Goal: Transaction & Acquisition: Purchase product/service

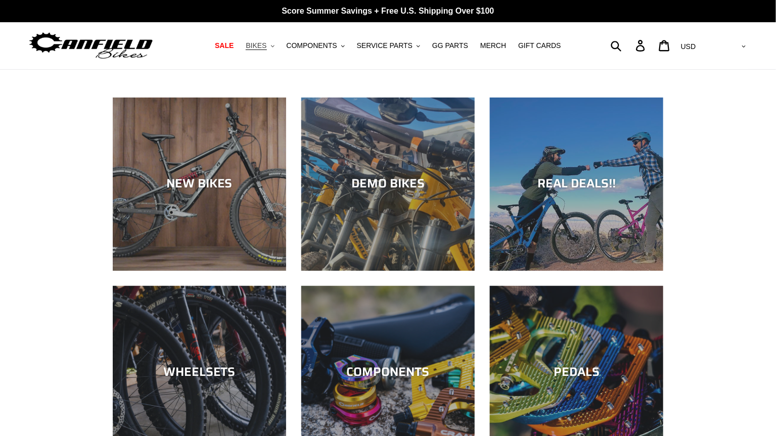
click at [265, 43] on span "BIKES" at bounding box center [256, 45] width 21 height 9
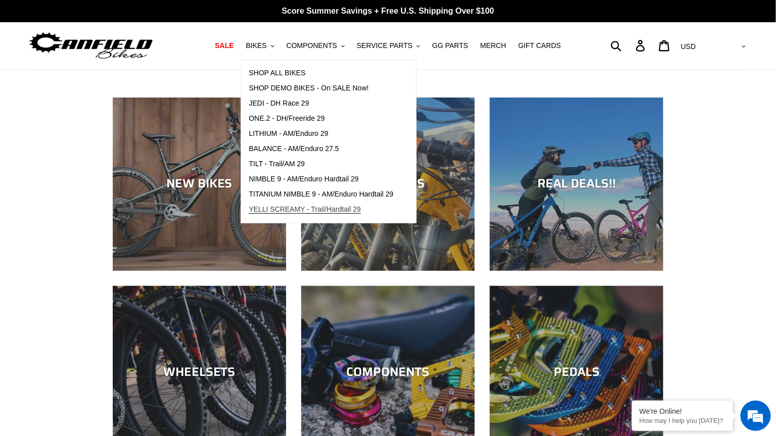
click at [285, 209] on span "YELLI SCREAMY - Trail/Hardtail 29" at bounding box center [305, 209] width 112 height 9
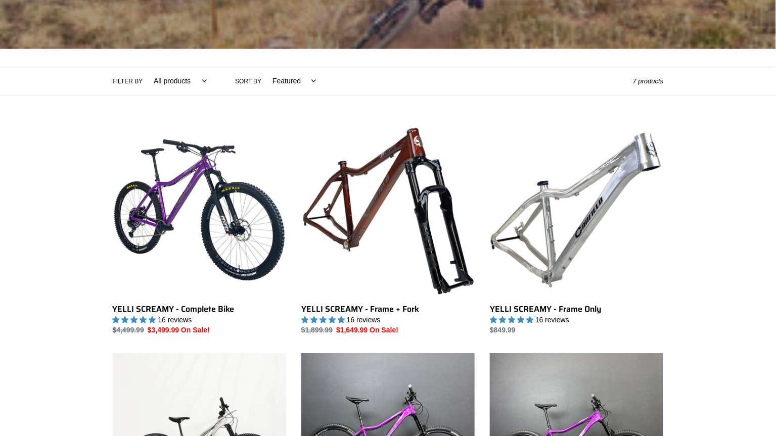
scroll to position [212, 0]
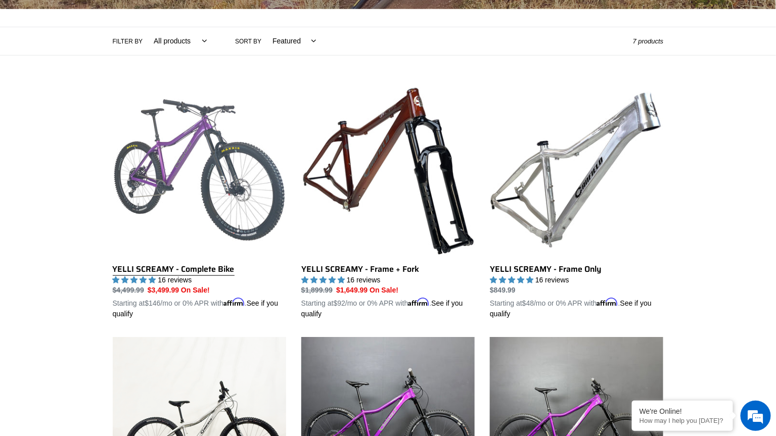
click at [184, 147] on link "YELLI SCREAMY - Complete Bike" at bounding box center [199, 201] width 173 height 237
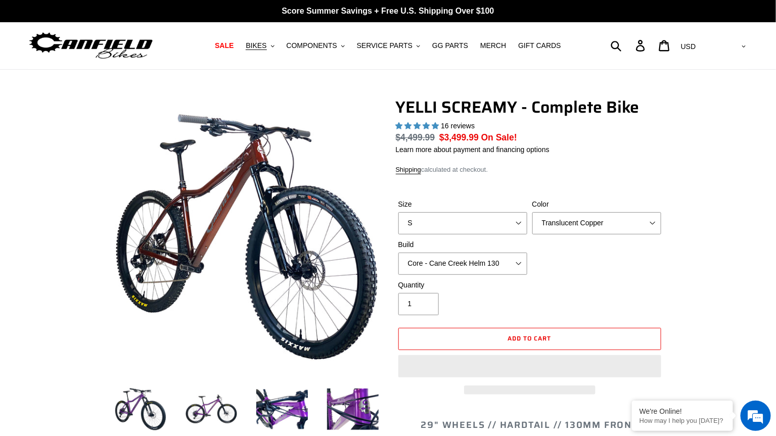
select select "highest-rating"
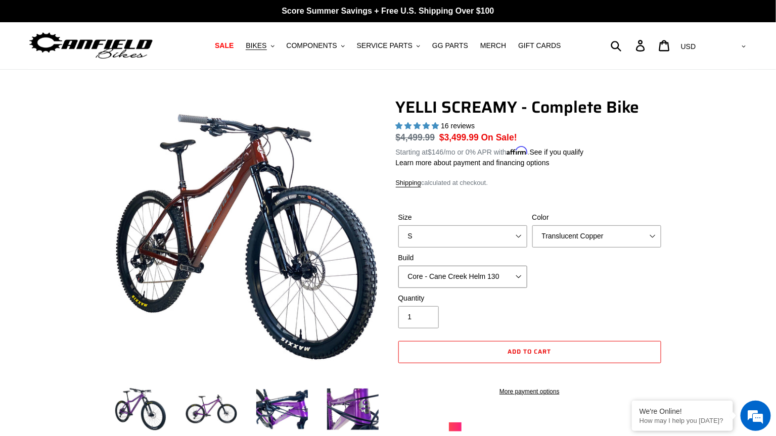
click at [509, 274] on select "Core - Cane Creek Helm 130 Pro - [GEOGRAPHIC_DATA] Helm 130 Core - Fox 34 SL Fa…" at bounding box center [462, 277] width 129 height 22
select select "Pro - Fox 34 SL Factory Grip X 130"
click at [398, 266] on select "Core - Cane Creek Helm 130 Pro - [GEOGRAPHIC_DATA] Helm 130 Core - Fox 34 SL Fa…" at bounding box center [462, 277] width 129 height 22
